Goal: Check status: Check status

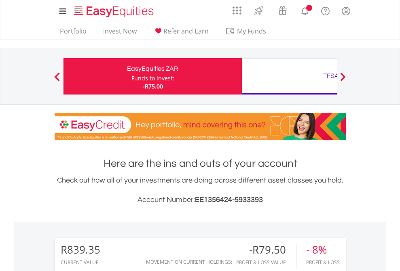
scroll to position [78, 127]
click at [131, 76] on div "Funds to invest:" at bounding box center [152, 78] width 43 height 8
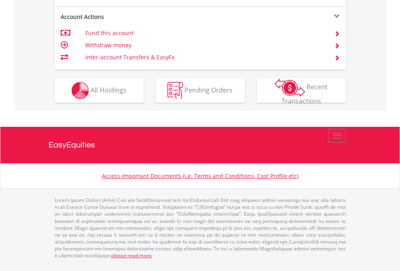
scroll to position [759, 0]
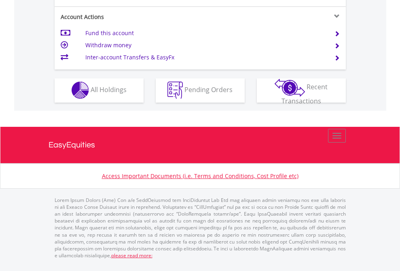
scroll to position [756, 0]
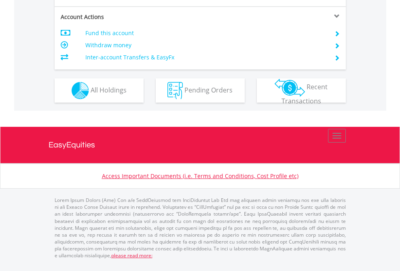
scroll to position [759, 0]
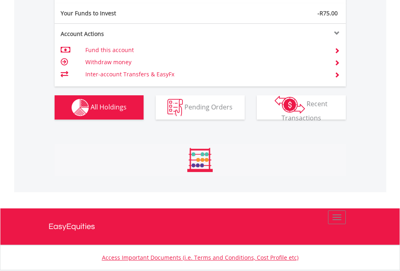
scroll to position [78, 127]
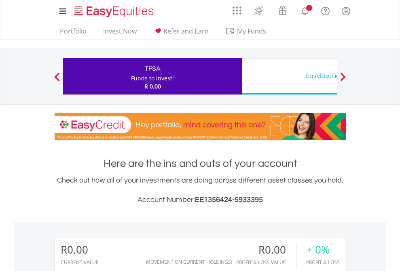
scroll to position [78, 127]
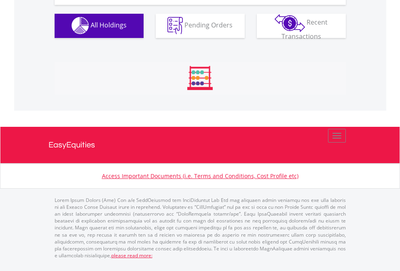
scroll to position [800, 0]
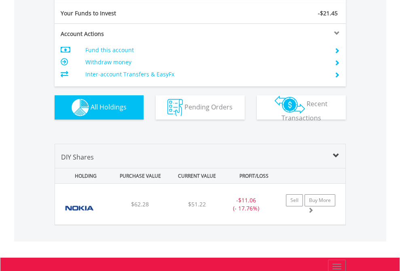
scroll to position [899, 0]
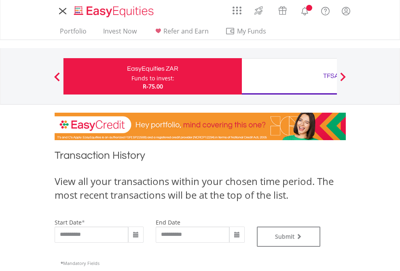
type input "**********"
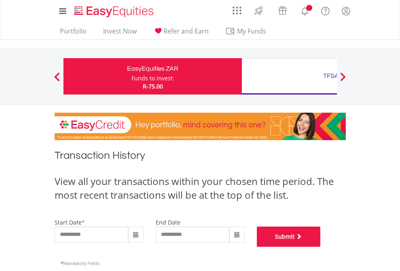
click at [321, 247] on button "Submit" at bounding box center [289, 237] width 64 height 20
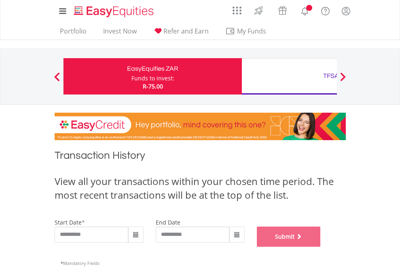
scroll to position [328, 0]
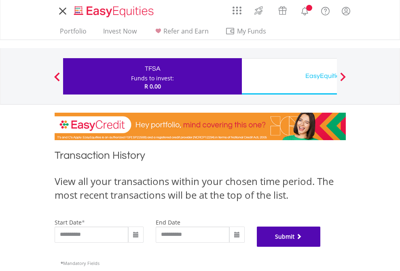
click at [321, 247] on button "Submit" at bounding box center [289, 237] width 64 height 20
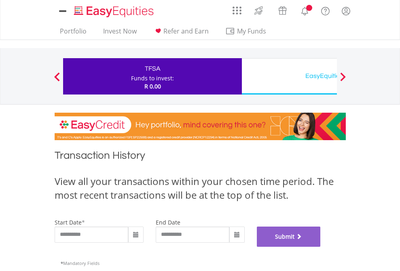
scroll to position [328, 0]
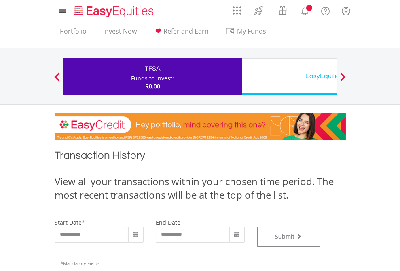
click at [289, 76] on div "EasyEquities USD" at bounding box center [331, 75] width 169 height 11
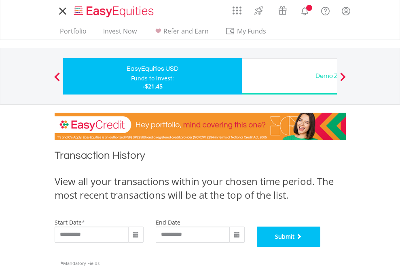
click at [321, 247] on button "Submit" at bounding box center [289, 237] width 64 height 20
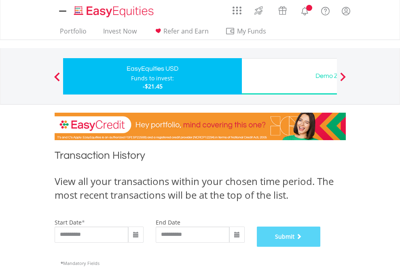
scroll to position [328, 0]
